Goal: Information Seeking & Learning: Learn about a topic

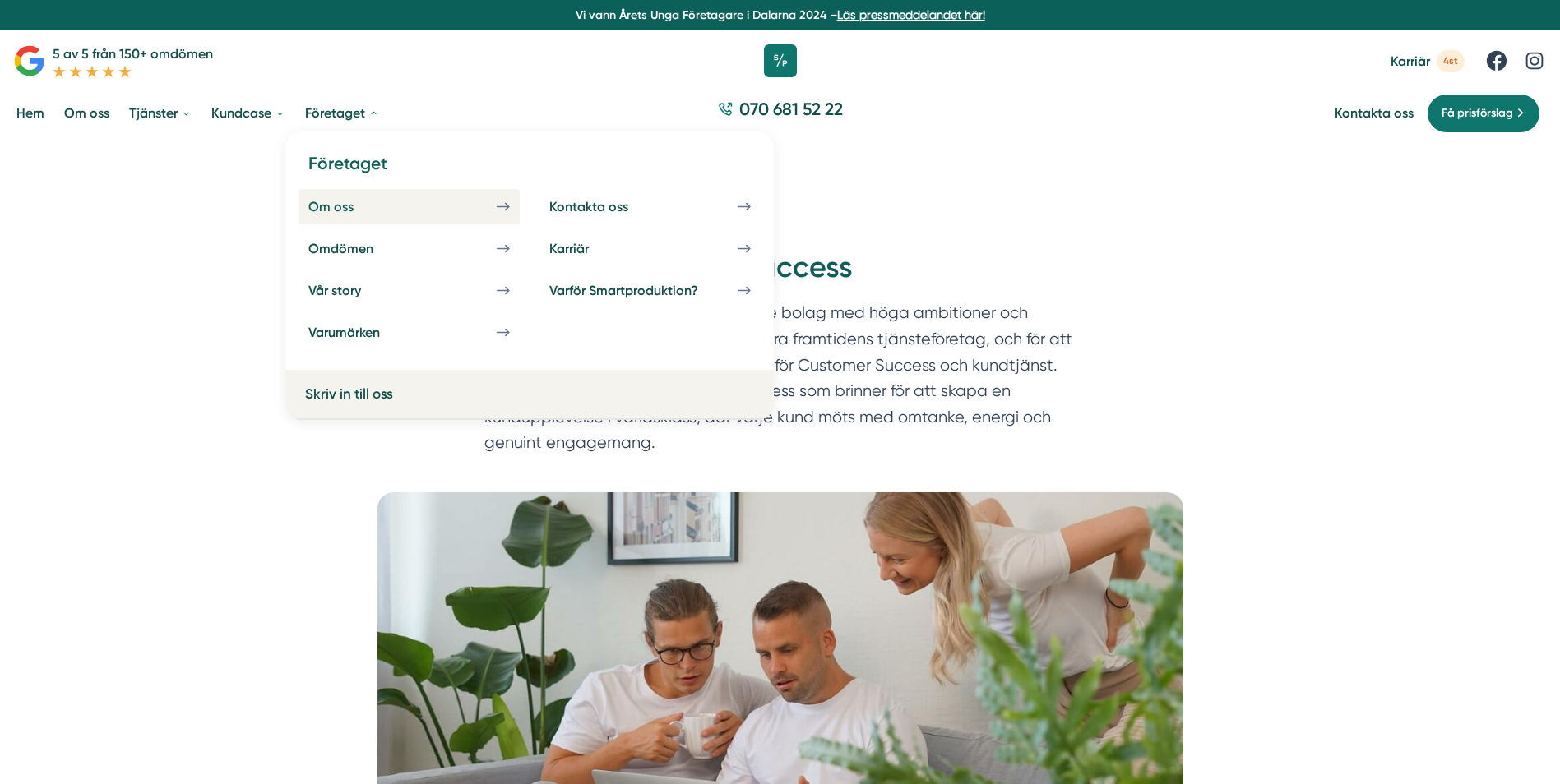
click at [332, 197] on link "Om oss" at bounding box center [408, 206] width 221 height 35
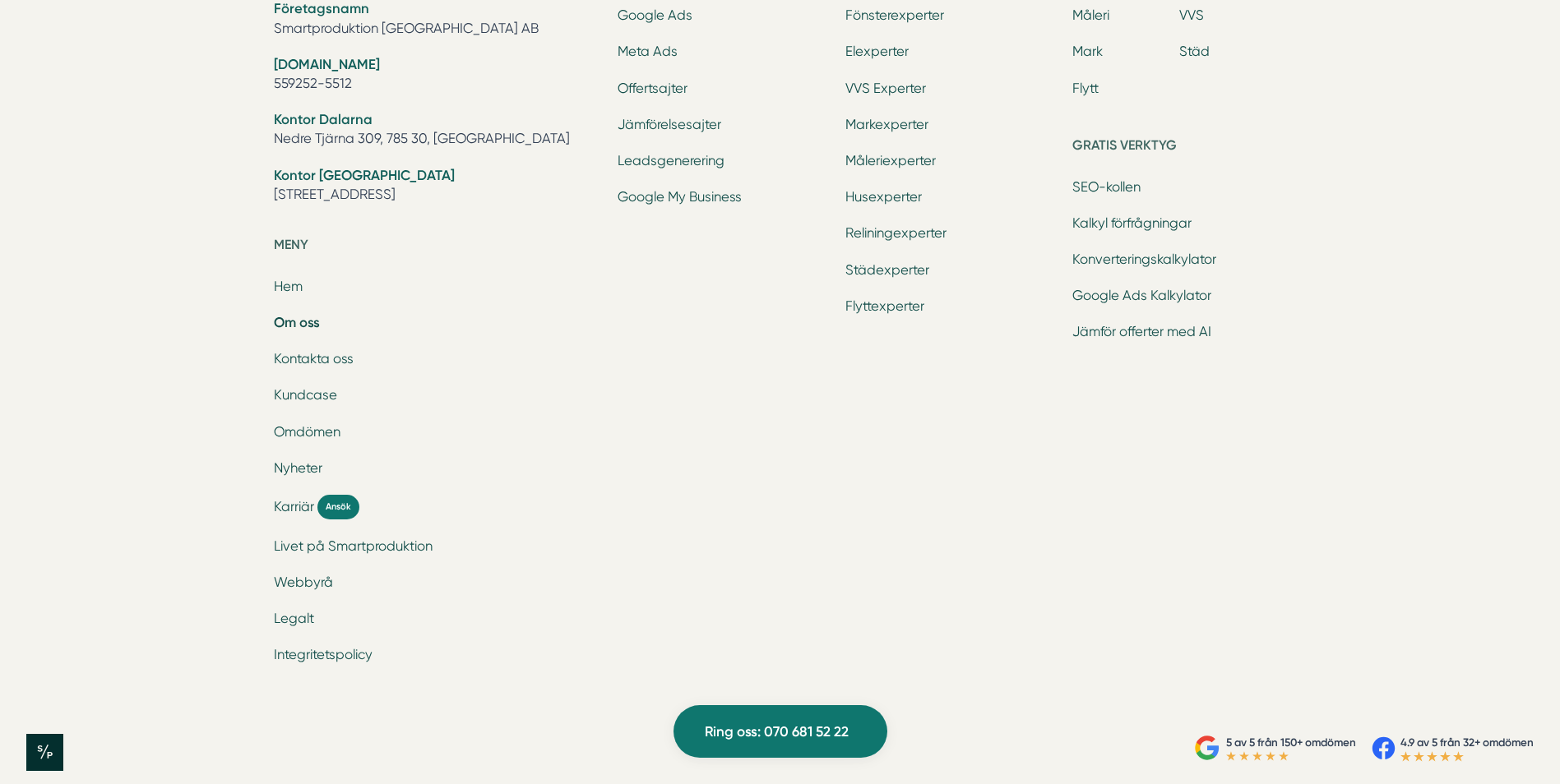
scroll to position [5540, 0]
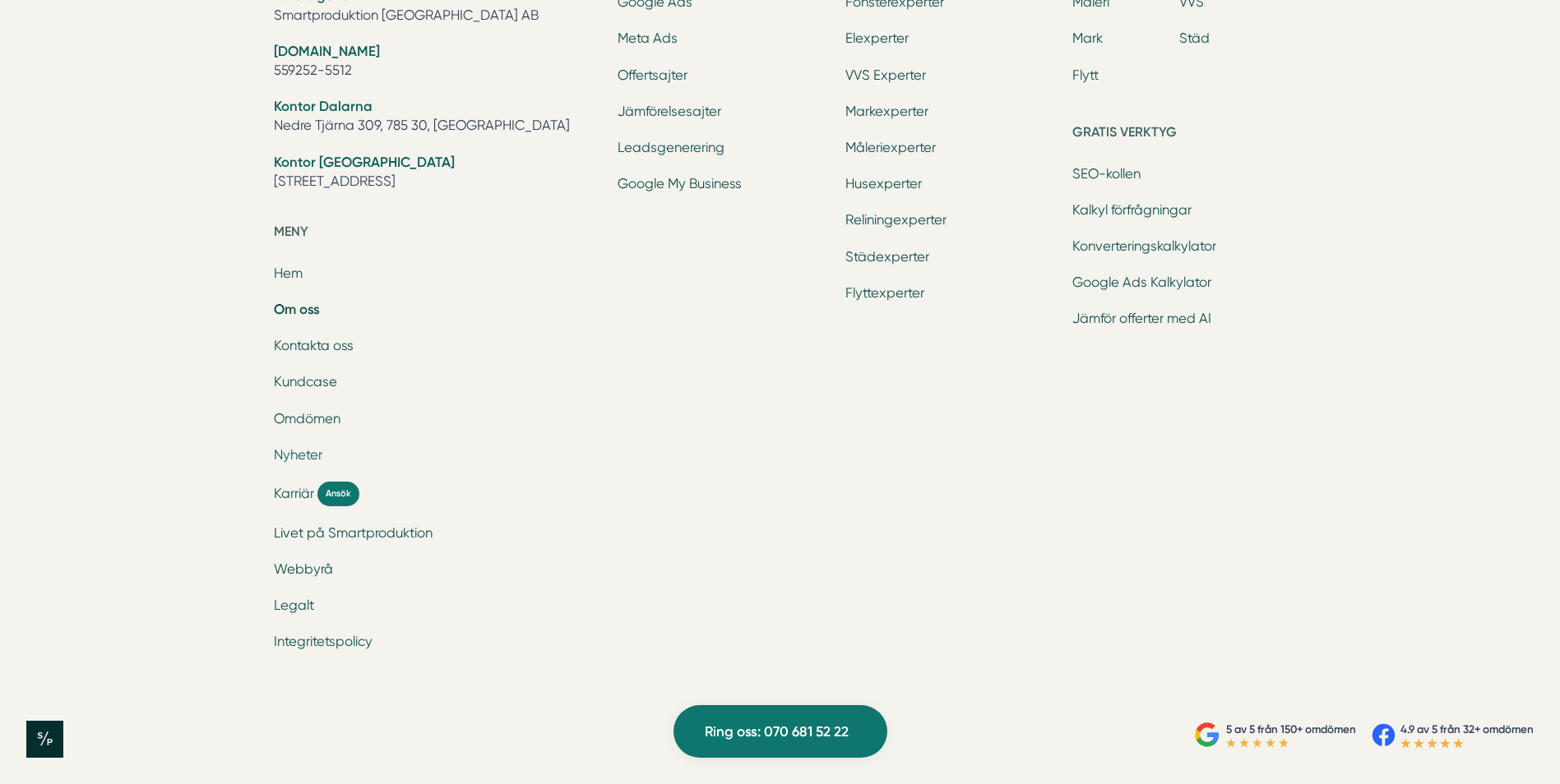
click at [297, 448] on link "Nyheter" at bounding box center [297, 455] width 48 height 16
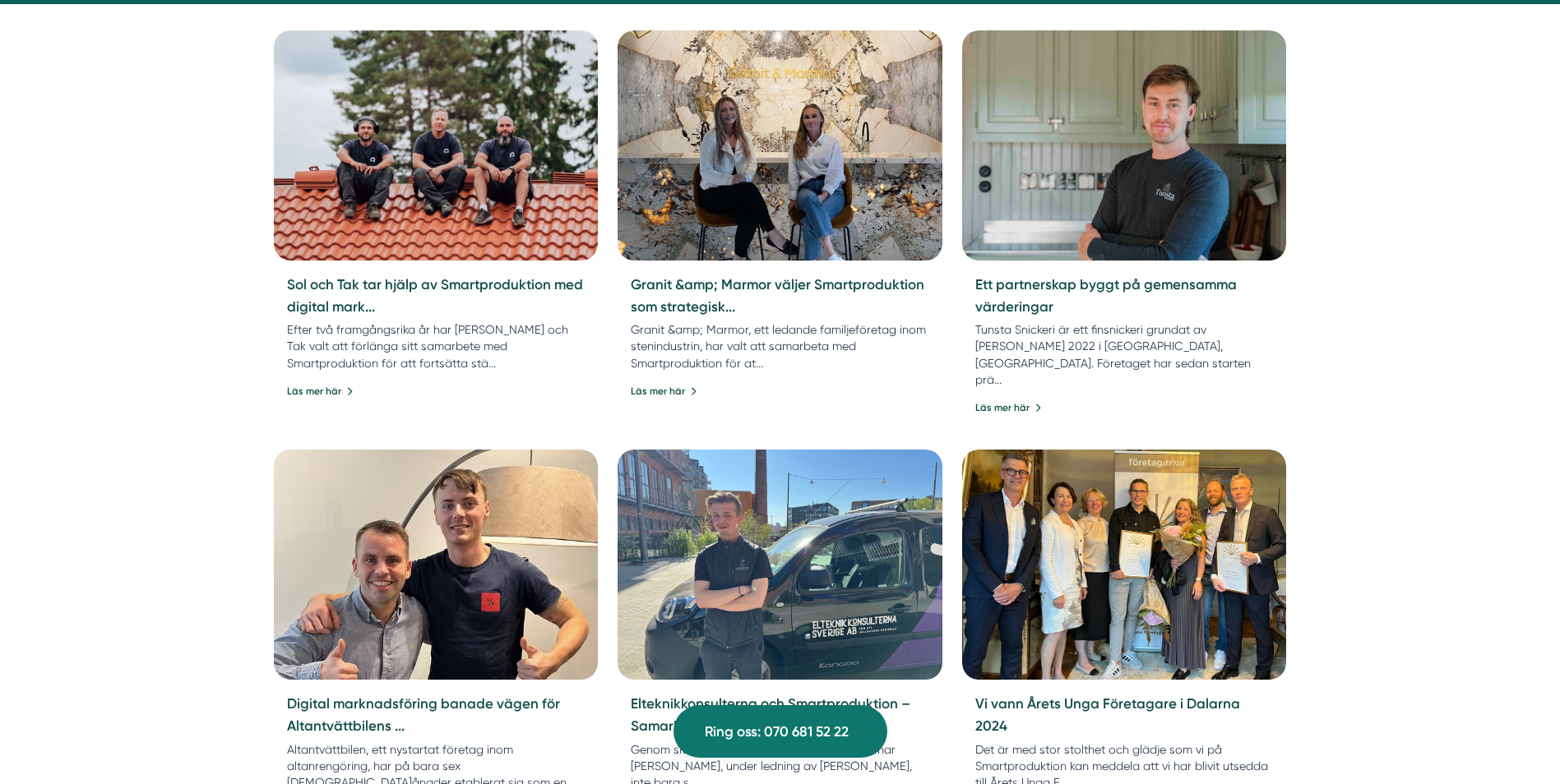
scroll to position [1378, 0]
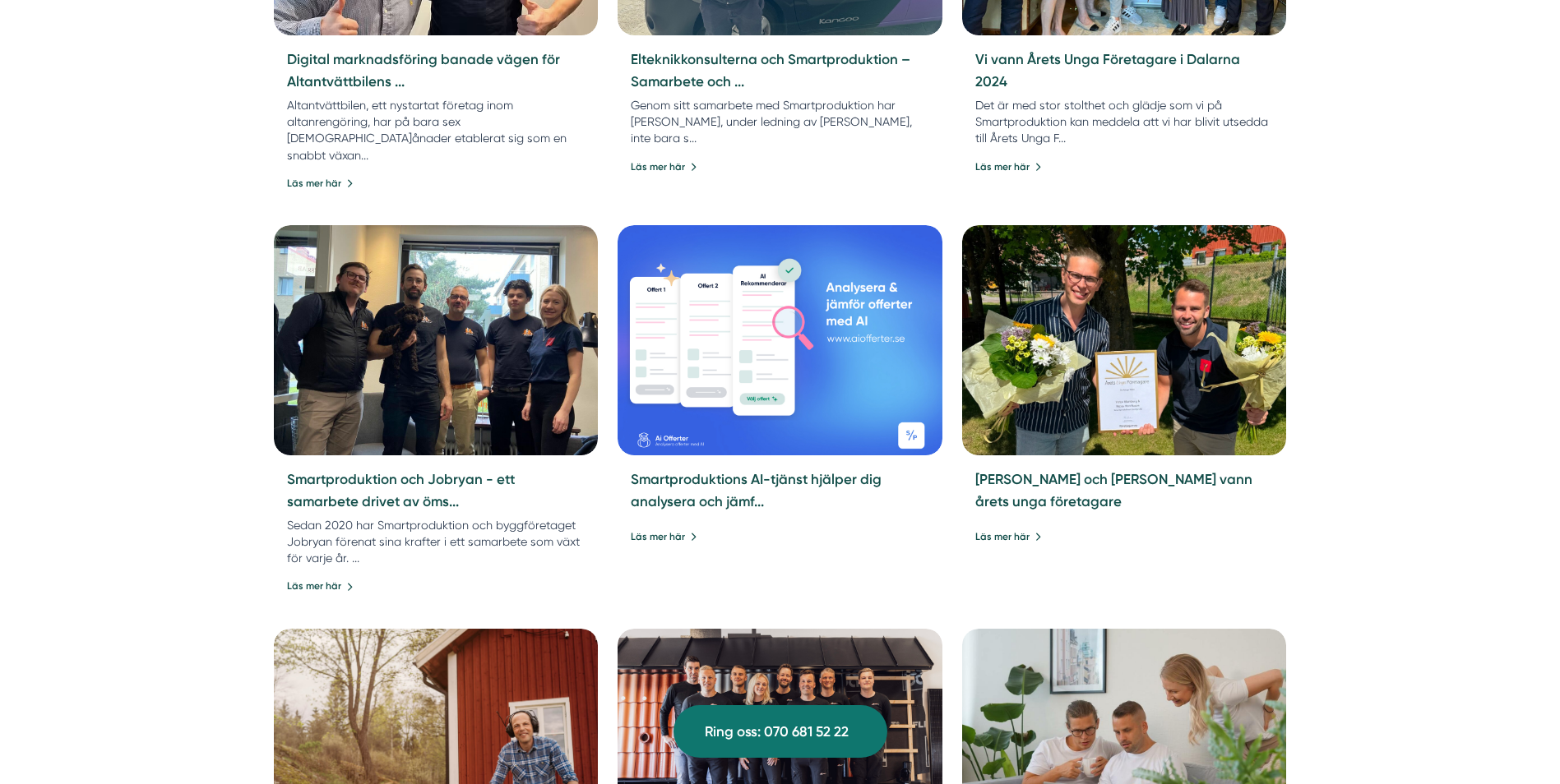
click at [297, 471] on link "Smartproduktion och Jobryan - ett samarbete drivet av öms..." at bounding box center [400, 490] width 228 height 38
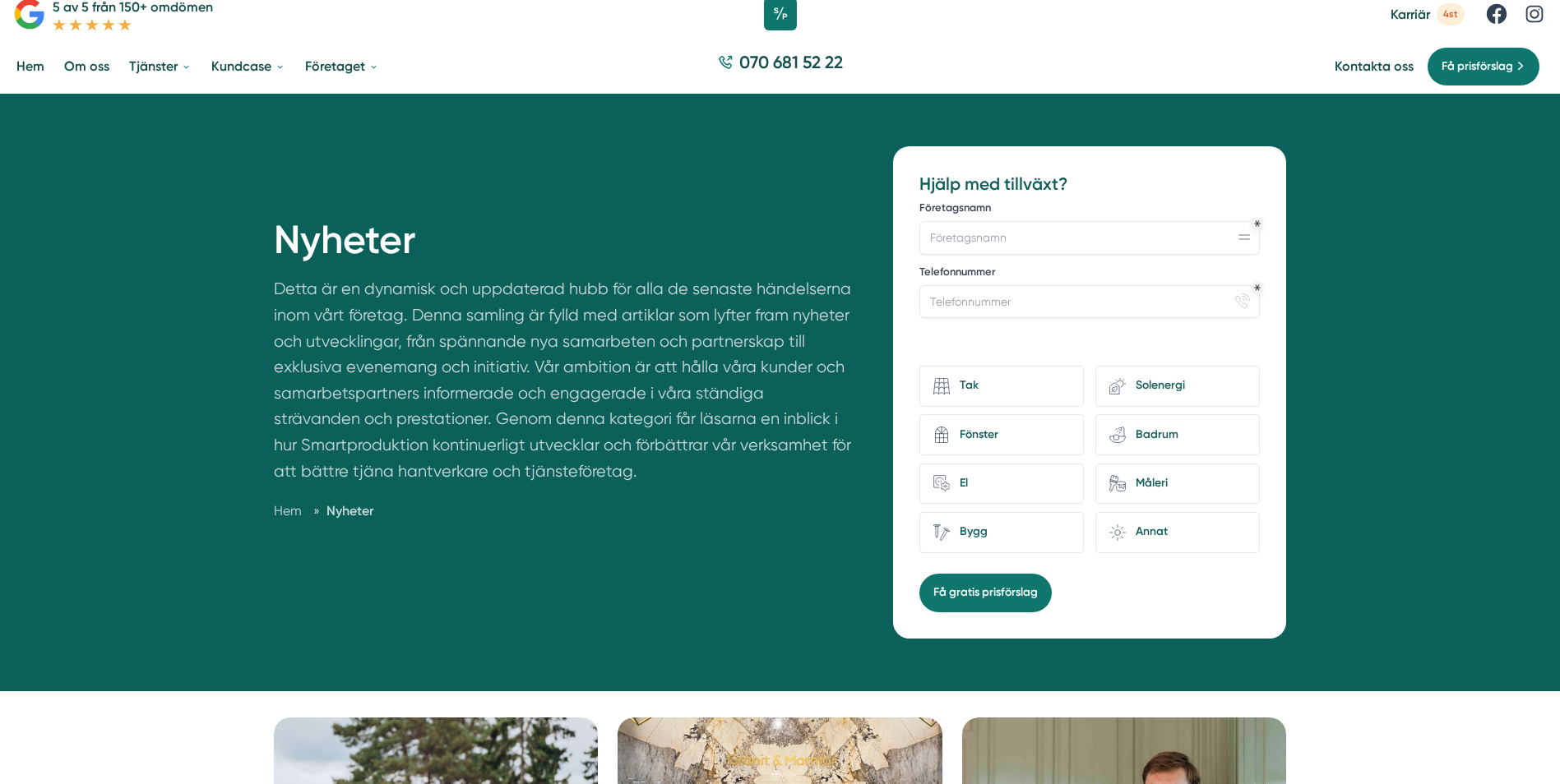
scroll to position [0, 0]
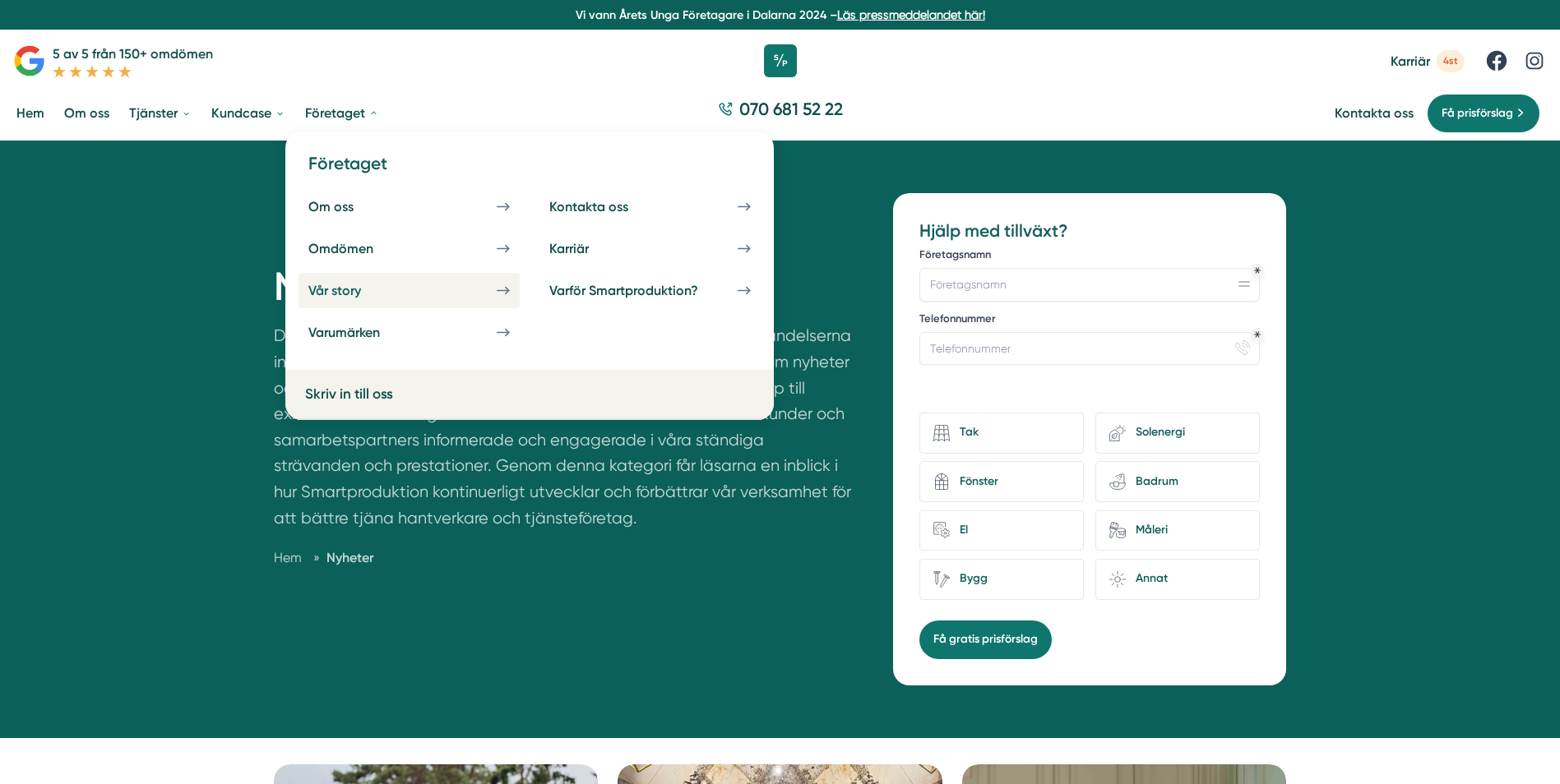
click at [488, 287] on link "Vår story" at bounding box center [408, 290] width 221 height 35
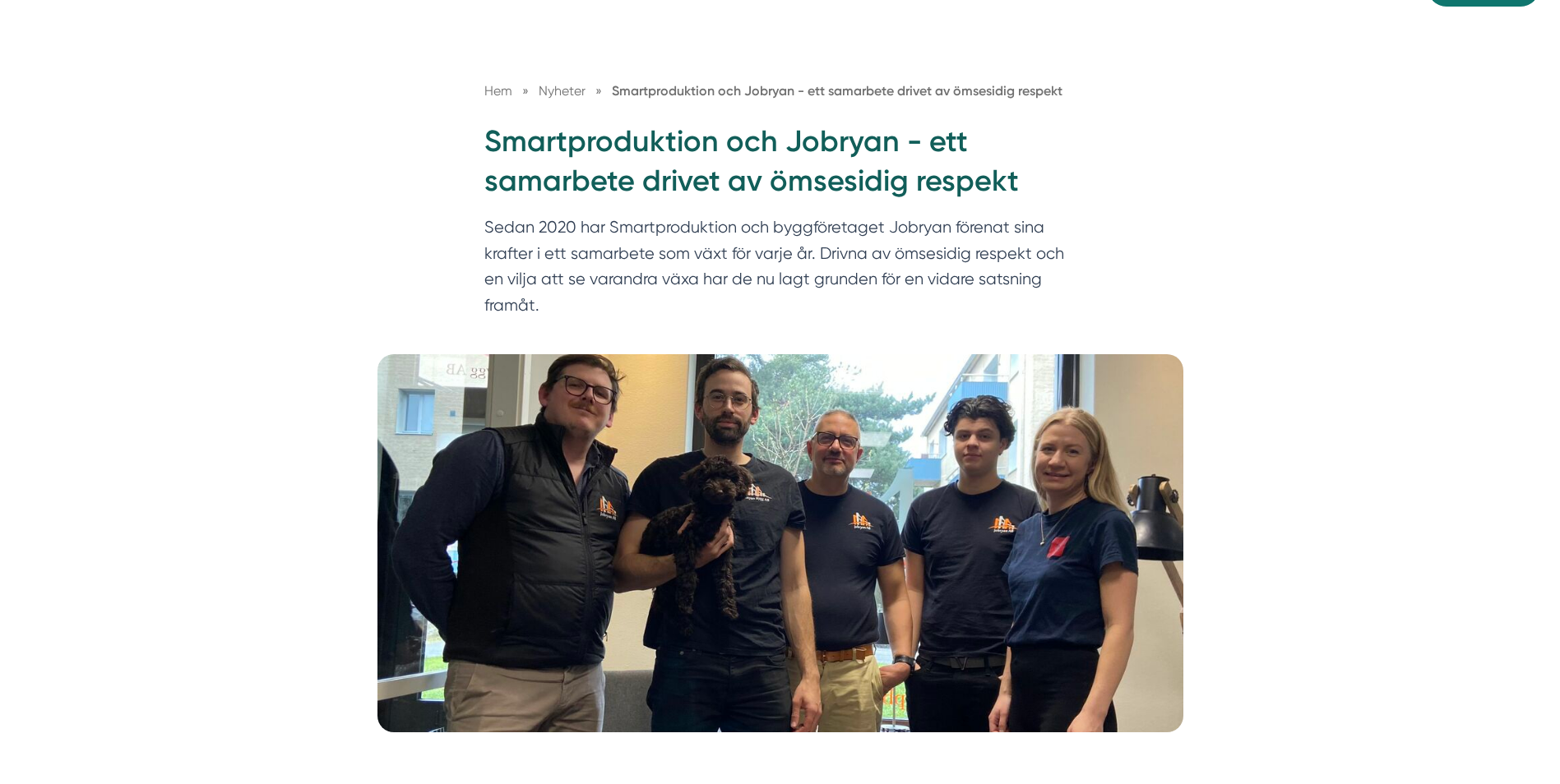
scroll to position [125, 0]
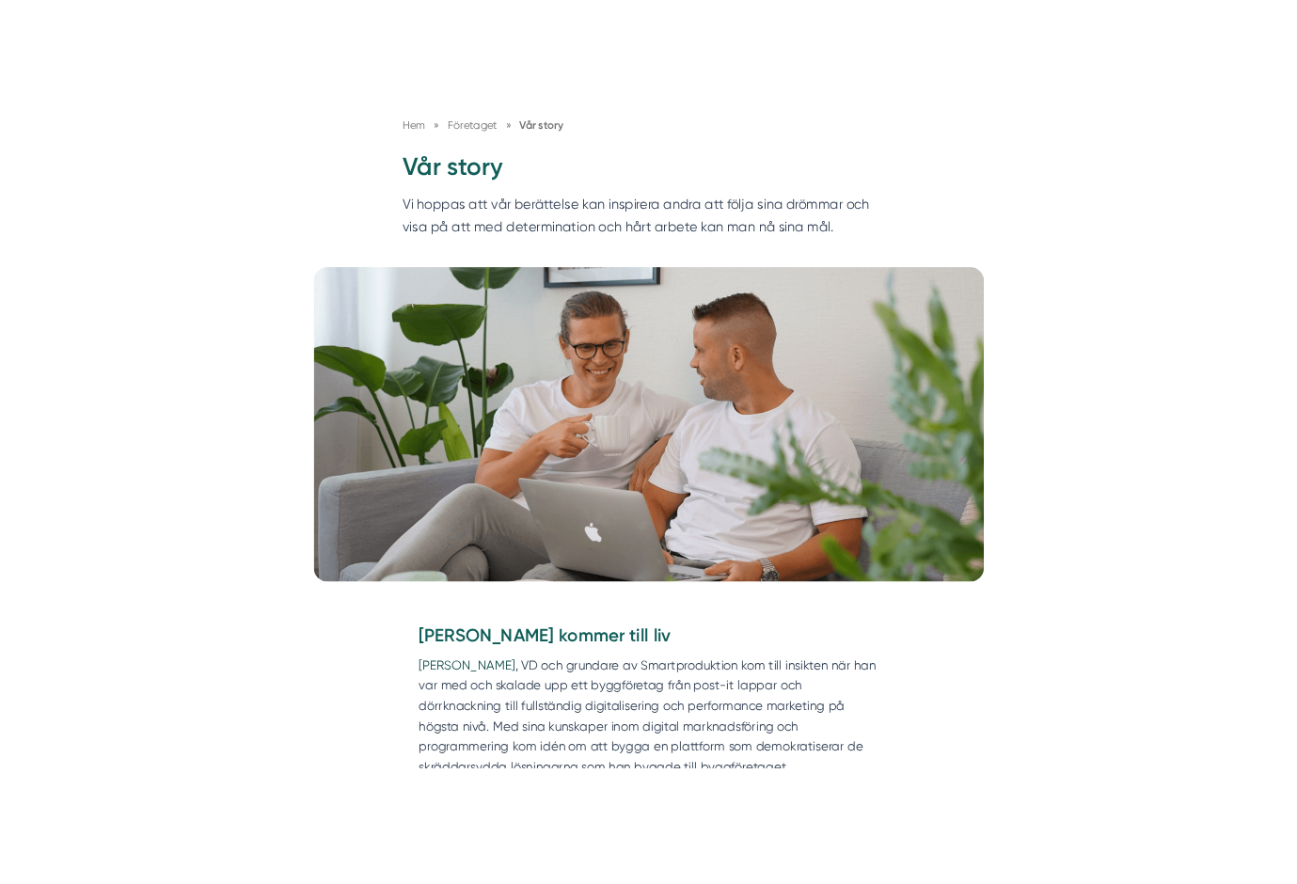
scroll to position [235, 0]
